Goal: Task Accomplishment & Management: Use online tool/utility

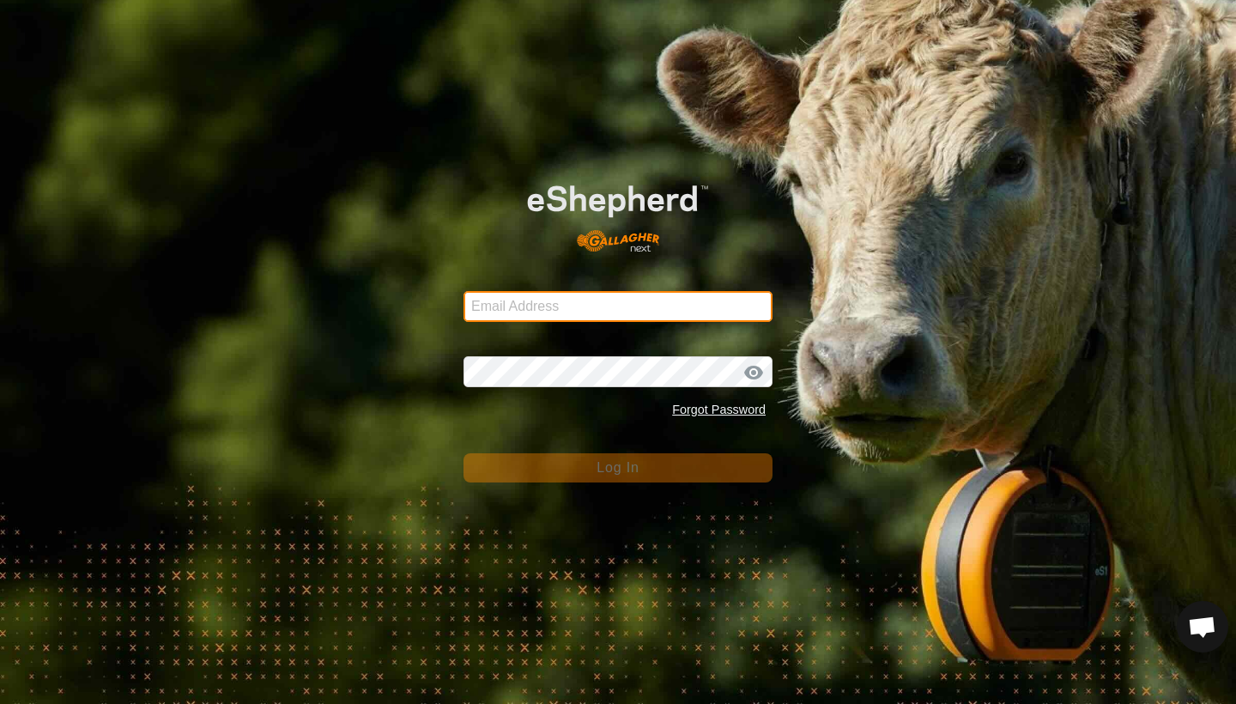
type input "[EMAIL_ADDRESS][DOMAIN_NAME]"
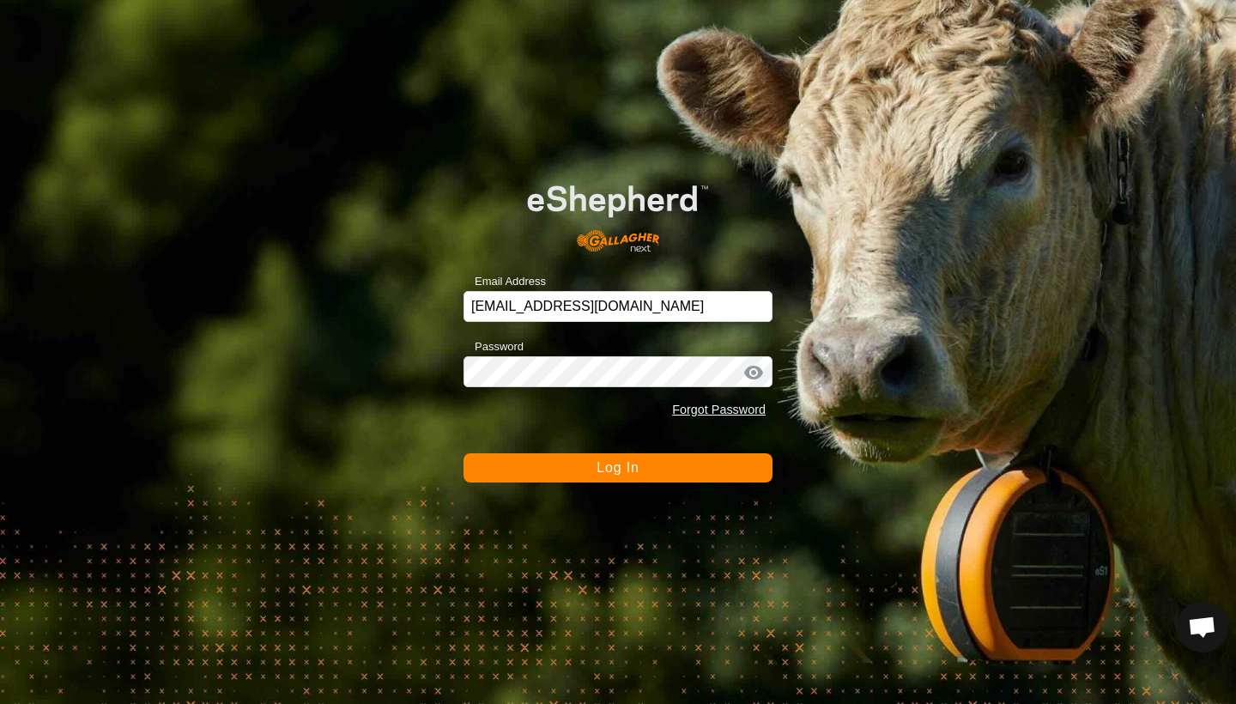
click at [592, 463] on button "Log In" at bounding box center [618, 467] width 309 height 29
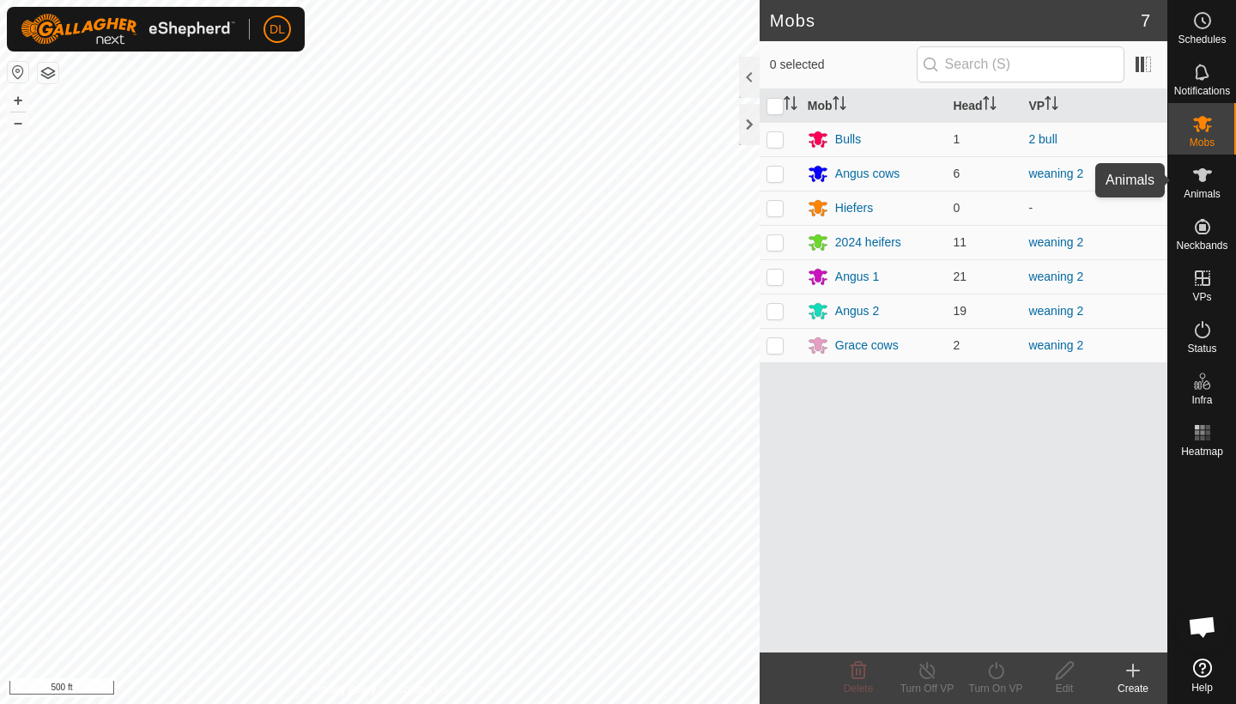
click at [1189, 195] on span "Animals" at bounding box center [1202, 194] width 37 height 10
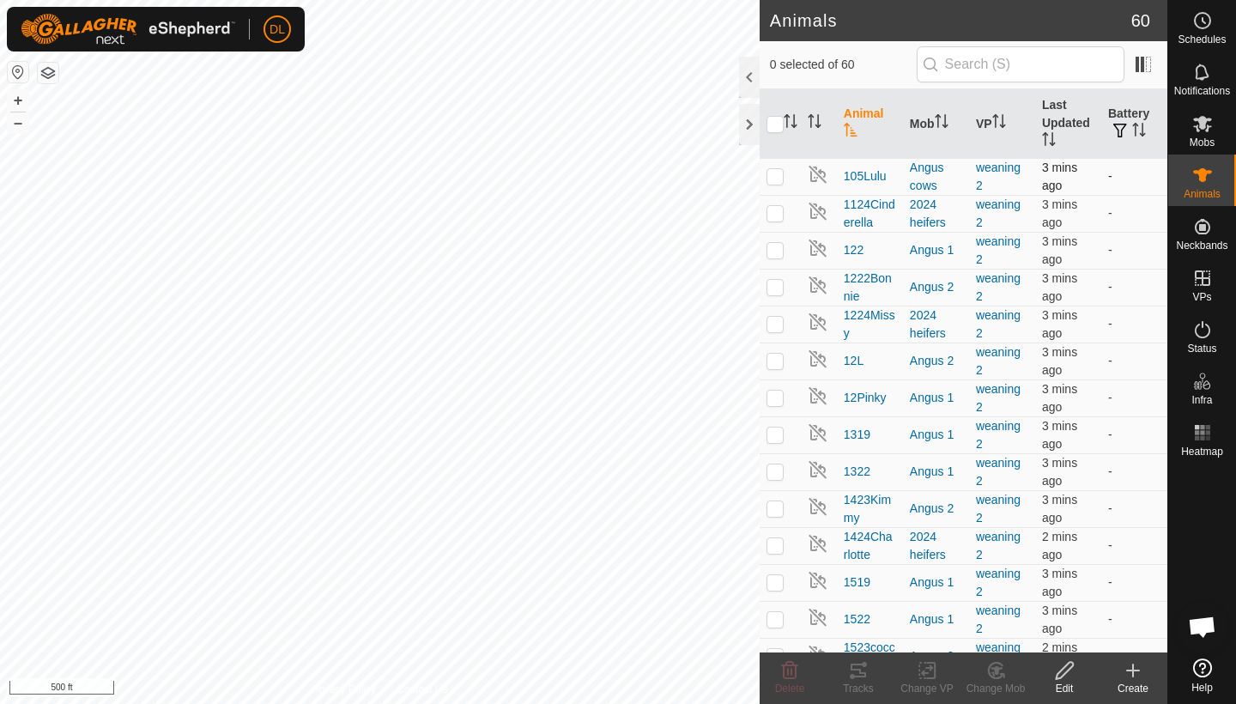
click at [782, 183] on p-checkbox at bounding box center [775, 176] width 17 height 14
checkbox input "true"
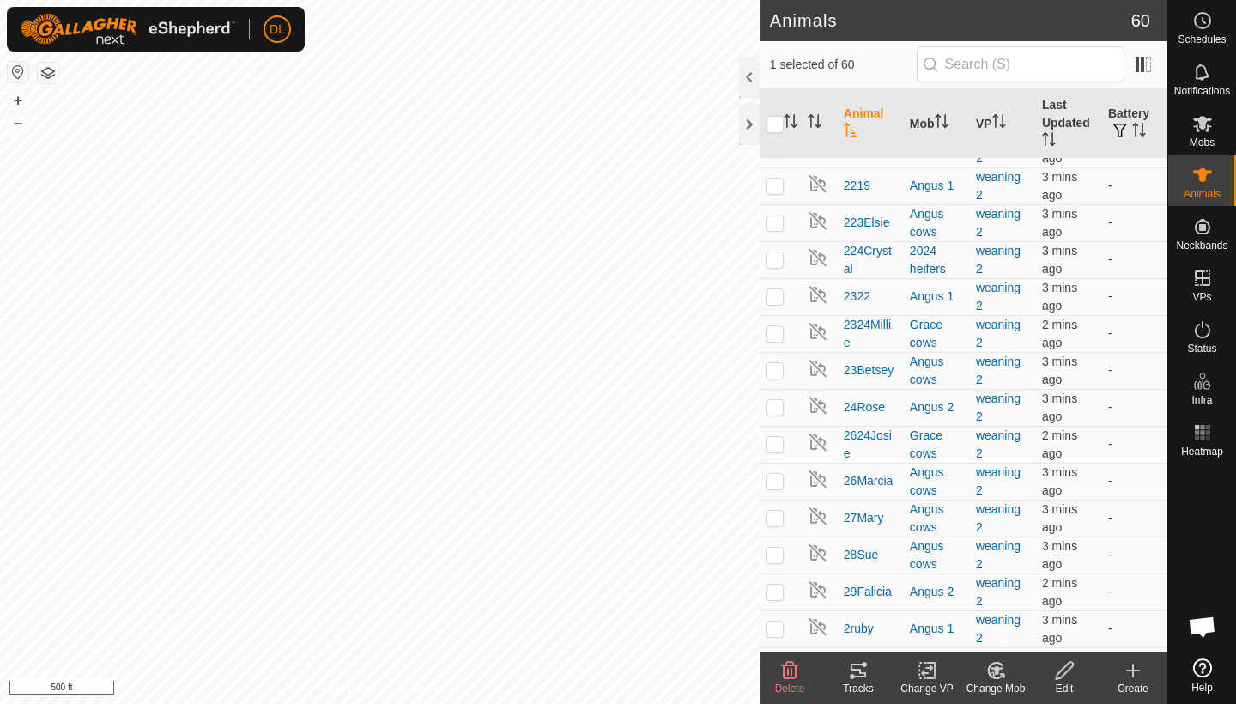
scroll to position [914, 0]
click at [782, 367] on p-checkbox at bounding box center [775, 369] width 17 height 14
checkbox input "true"
click at [783, 479] on p-checkbox at bounding box center [775, 480] width 17 height 14
checkbox input "true"
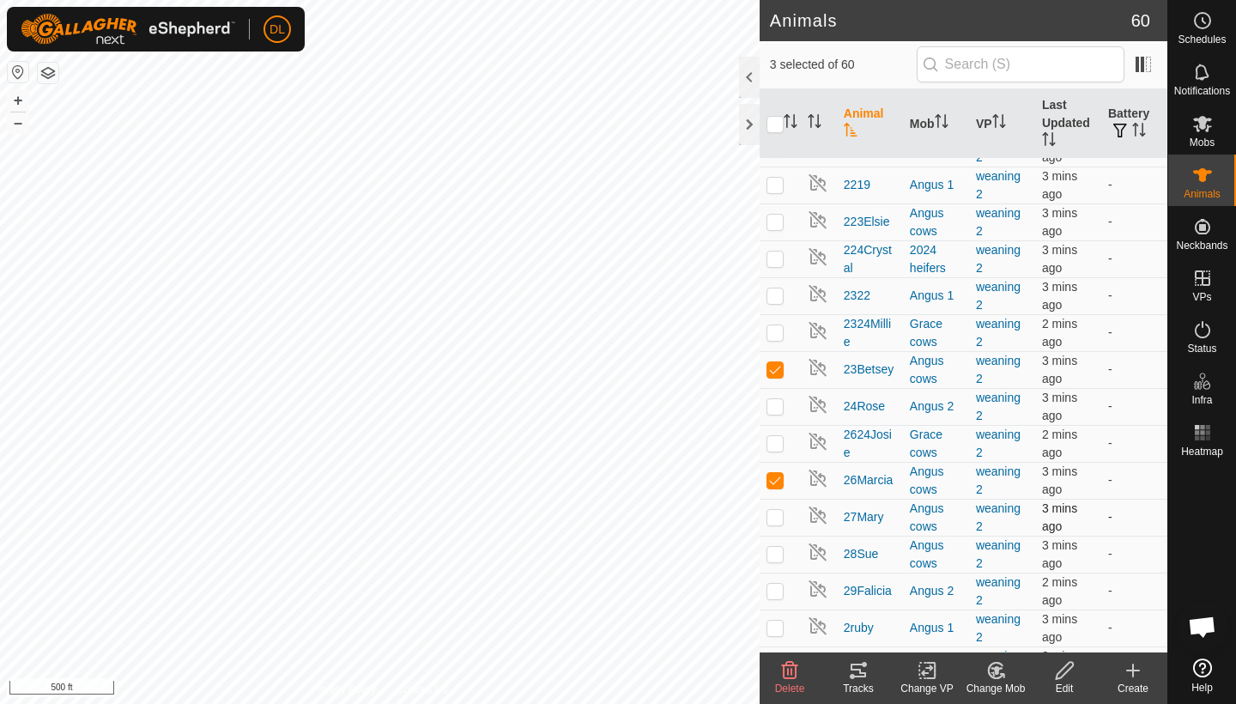
click at [778, 513] on p-checkbox at bounding box center [775, 517] width 17 height 14
checkbox input "true"
click at [777, 550] on p-checkbox at bounding box center [775, 554] width 17 height 14
checkbox input "true"
click at [919, 682] on div "Change VP" at bounding box center [927, 688] width 69 height 15
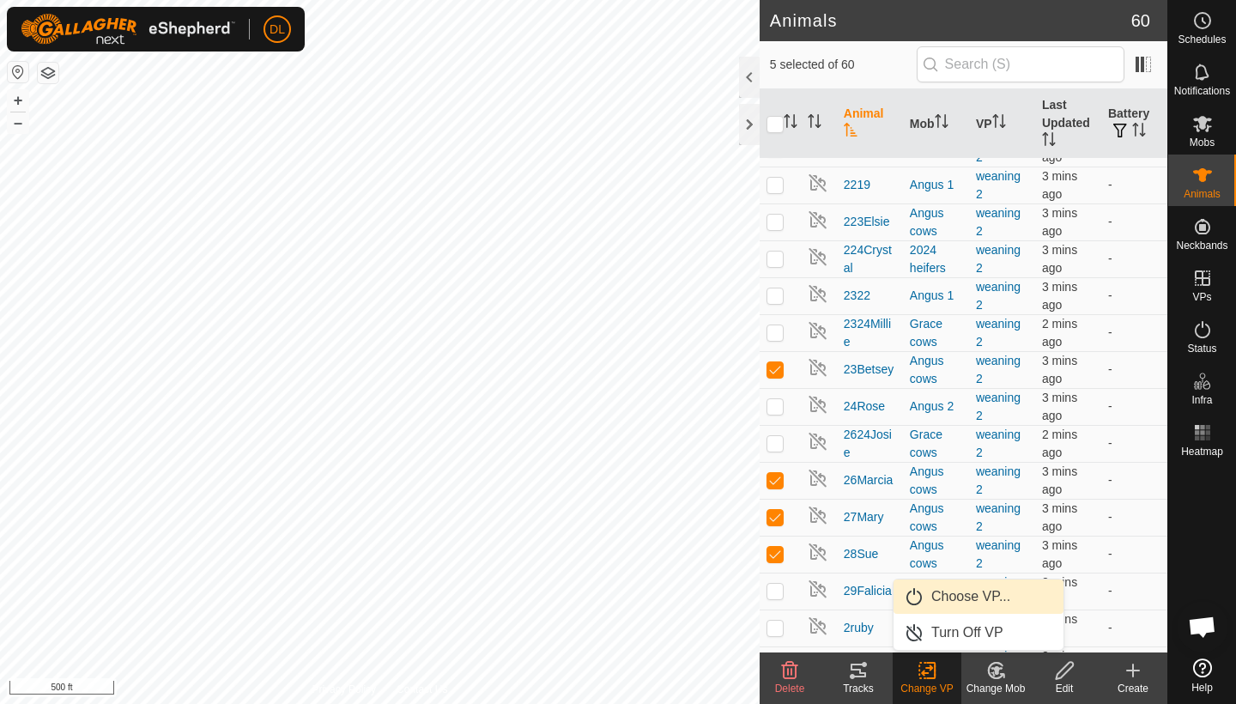
click at [940, 595] on link "Choose VP..." at bounding box center [979, 597] width 170 height 34
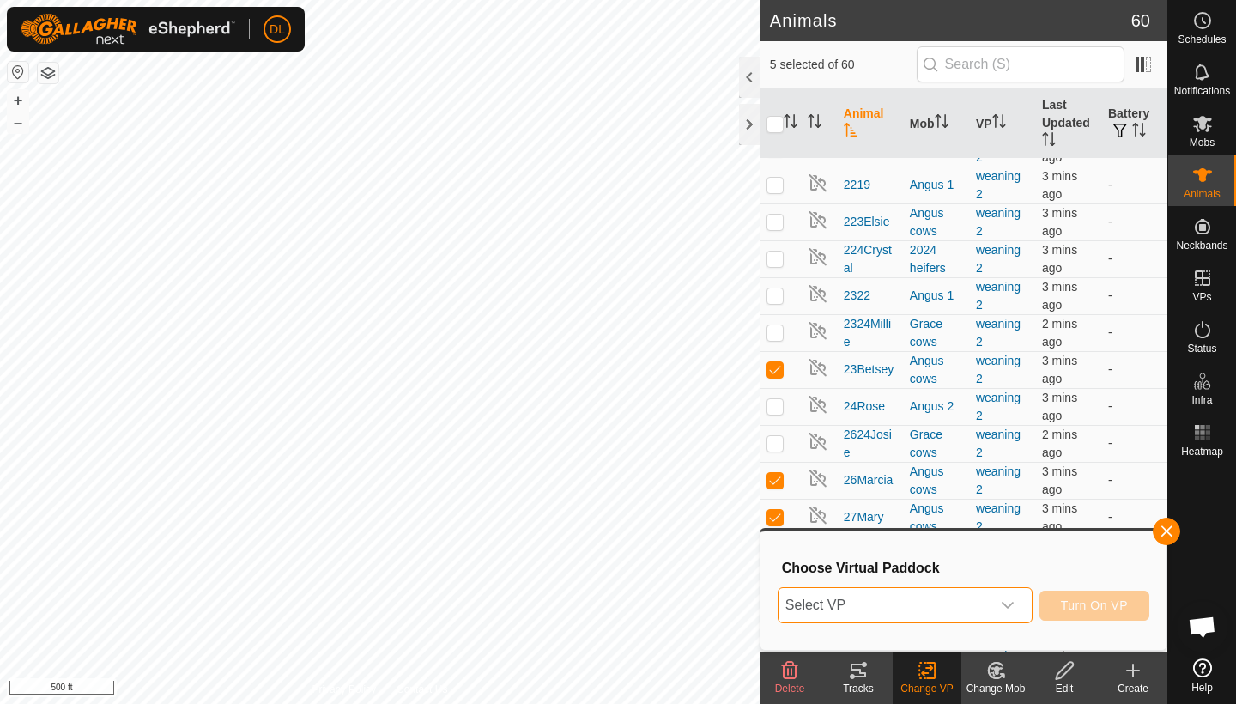
click at [940, 595] on span "Select VP" at bounding box center [885, 605] width 212 height 34
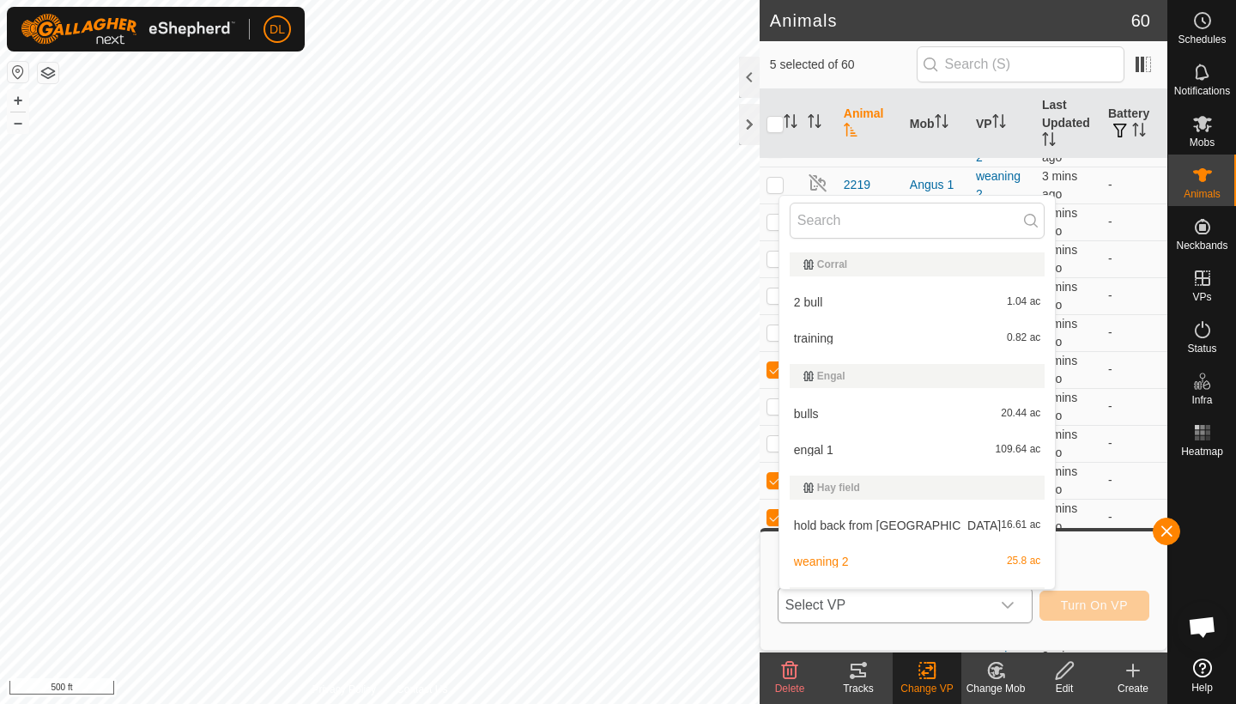
scroll to position [0, 0]
click at [822, 488] on div "Hay field" at bounding box center [918, 488] width 228 height 10
click at [841, 493] on div "Hay field" at bounding box center [918, 488] width 228 height 10
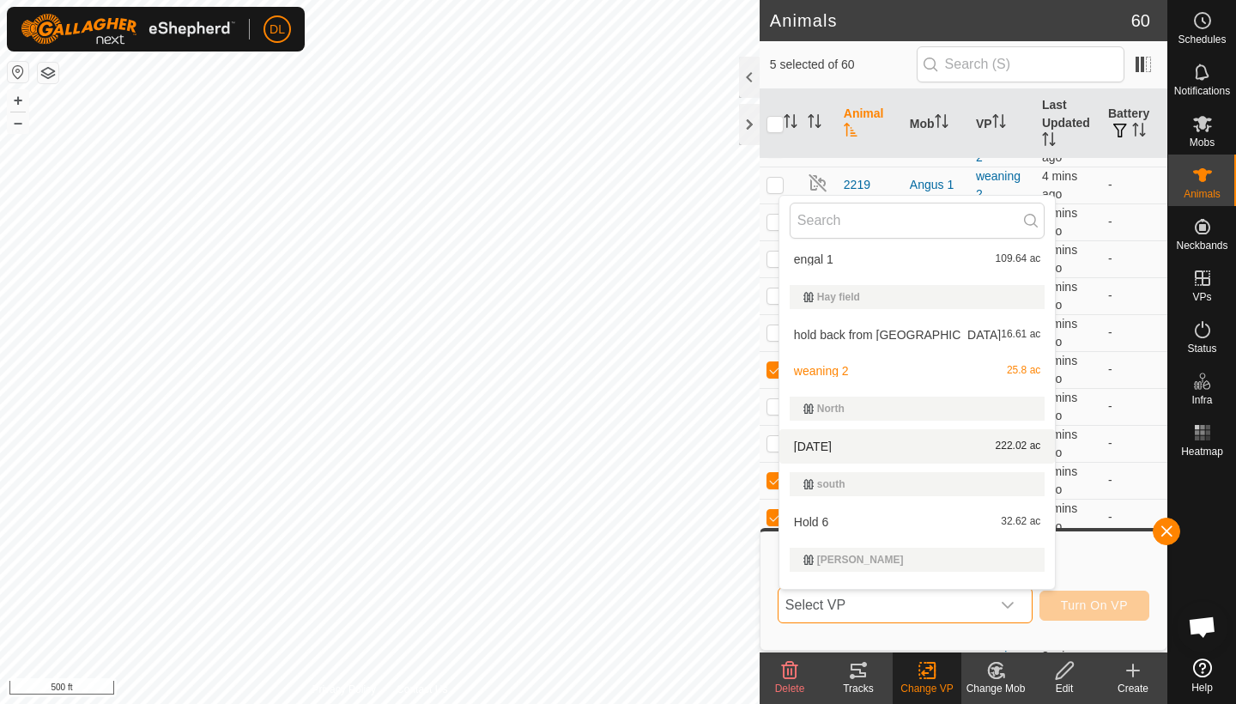
scroll to position [192, 0]
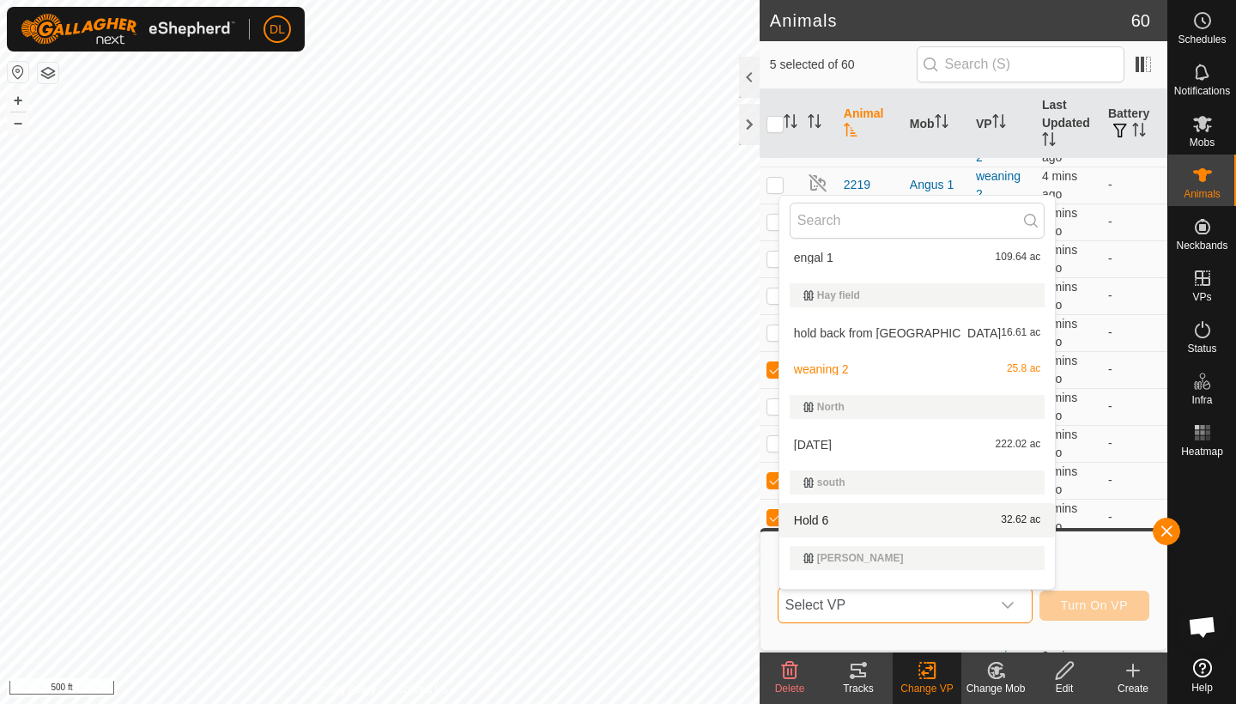
click at [817, 516] on li "Hold 6 32.62 ac" at bounding box center [918, 520] width 276 height 34
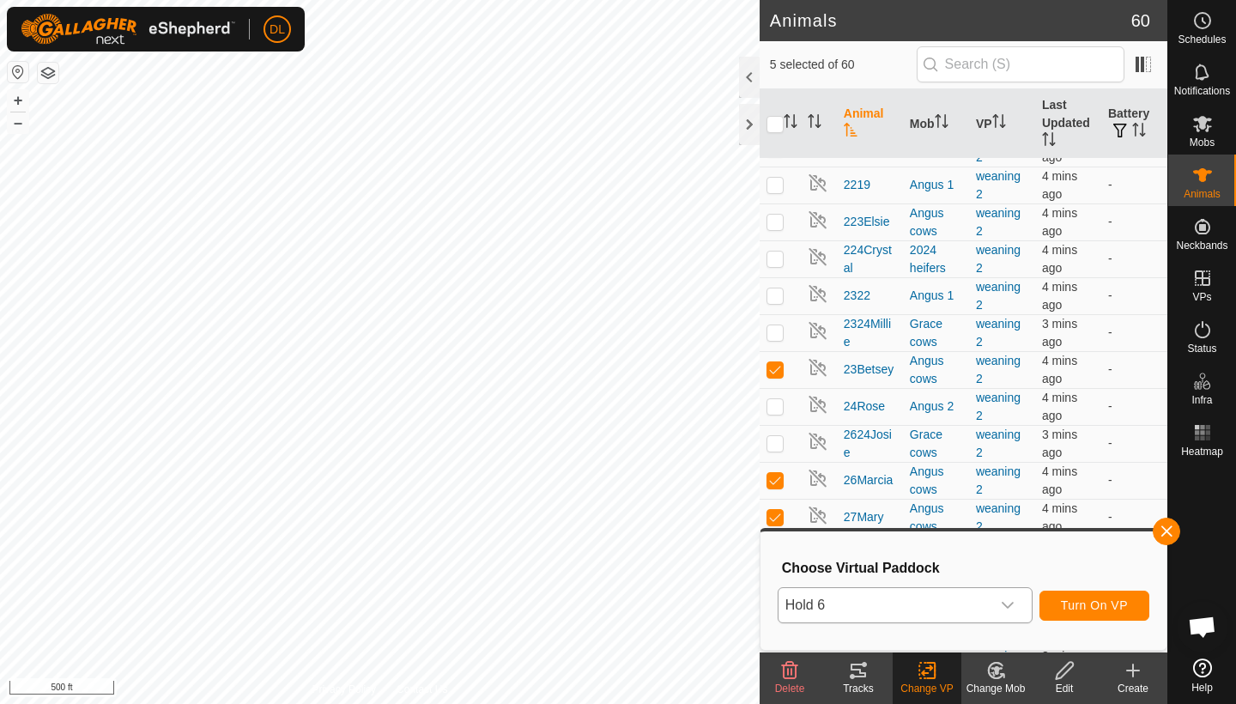
click at [1083, 601] on span "Turn On VP" at bounding box center [1094, 605] width 67 height 14
